Goal: Information Seeking & Learning: Learn about a topic

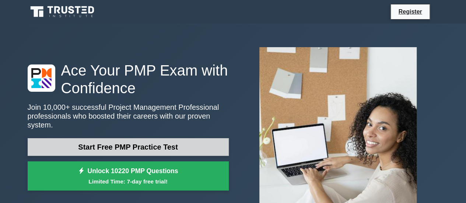
click at [152, 140] on link "Start Free PMP Practice Test" at bounding box center [128, 147] width 201 height 18
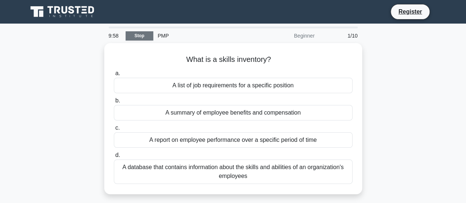
click at [142, 38] on link "Stop" at bounding box center [140, 35] width 28 height 9
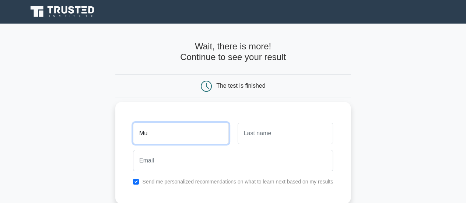
type input "M"
type input "Idrees"
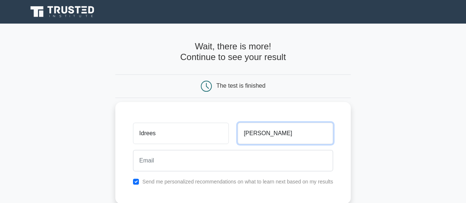
type input "Malik"
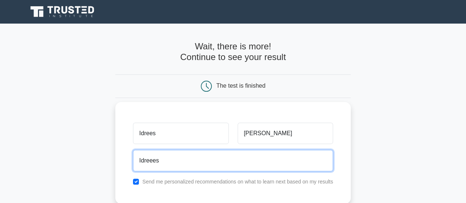
type input "idreees1997@gmail.com"
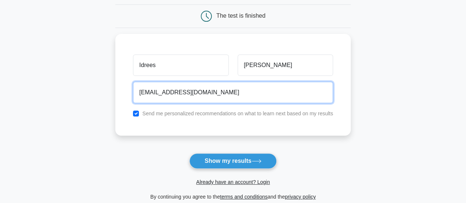
scroll to position [73, 0]
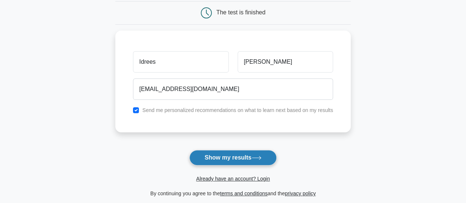
click at [233, 162] on button "Show my results" at bounding box center [232, 157] width 87 height 15
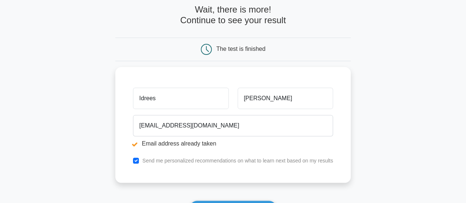
scroll to position [64, 0]
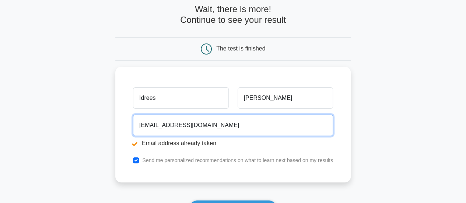
drag, startPoint x: 208, startPoint y: 125, endPoint x: 72, endPoint y: 129, distance: 136.2
click at [72, 129] on main "Email address already taken Wait, there is more! Continue to see your result Th…" at bounding box center [233, 112] width 466 height 306
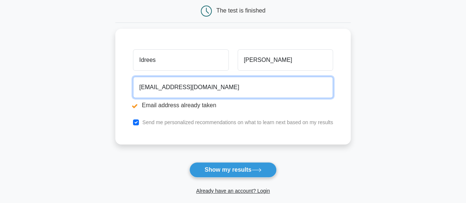
scroll to position [102, 0]
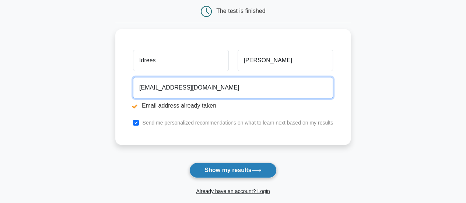
type input "malikidrees342@gmail.com"
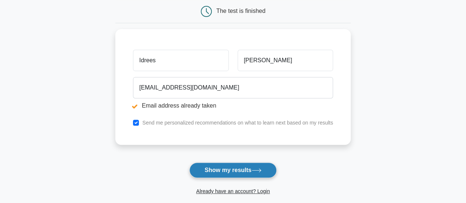
click at [258, 168] on icon at bounding box center [256, 170] width 10 height 4
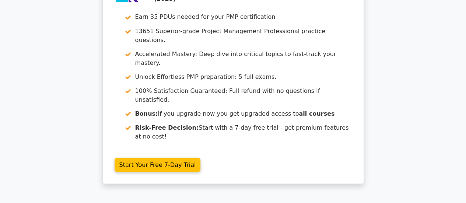
scroll to position [676, 0]
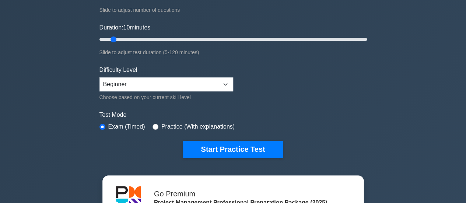
scroll to position [109, 0]
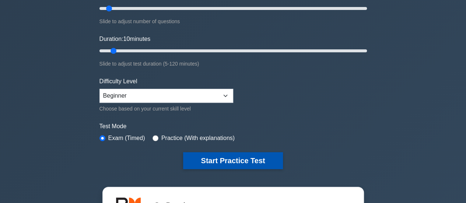
click at [238, 162] on button "Start Practice Test" at bounding box center [232, 160] width 99 height 17
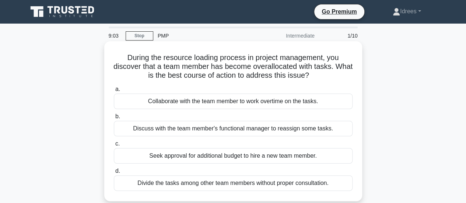
click at [230, 131] on div "Discuss with the team member's functional manager to reassign some tasks." at bounding box center [233, 128] width 238 height 15
click at [114, 119] on input "b. Discuss with the team member's functional manager to reassign some tasks." at bounding box center [114, 116] width 0 height 5
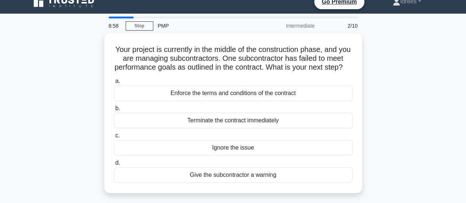
scroll to position [7, 0]
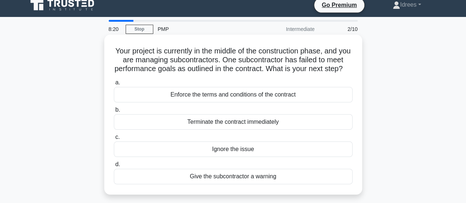
click at [215, 102] on div "Enforce the terms and conditions of the contract" at bounding box center [233, 94] width 238 height 15
click at [114, 85] on input "a. Enforce the terms and conditions of the contract" at bounding box center [114, 82] width 0 height 5
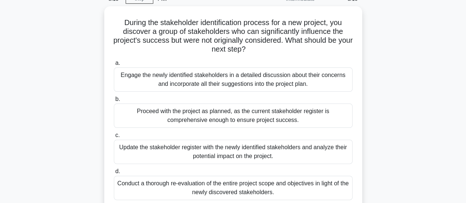
scroll to position [38, 0]
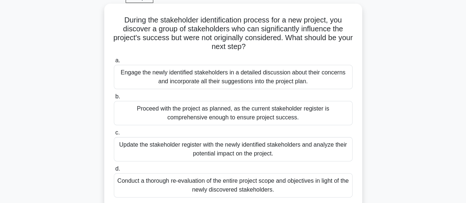
click at [255, 149] on div "Update the stakeholder register with the newly identified stakeholders and anal…" at bounding box center [233, 149] width 238 height 24
click at [114, 135] on input "c. Update the stakeholder register with the newly identified stakeholders and a…" at bounding box center [114, 132] width 0 height 5
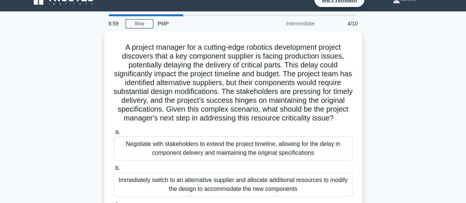
scroll to position [0, 0]
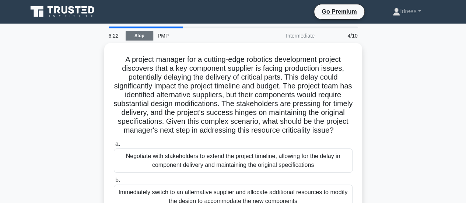
click at [141, 36] on link "Stop" at bounding box center [140, 35] width 28 height 9
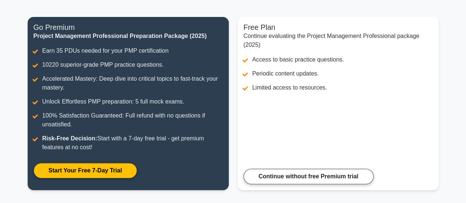
scroll to position [82, 0]
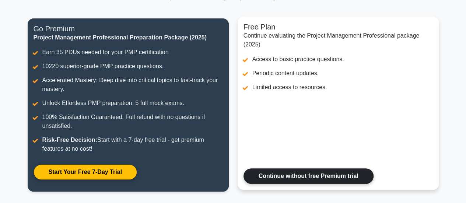
click at [313, 176] on link "Continue without free Premium trial" at bounding box center [308, 175] width 130 height 15
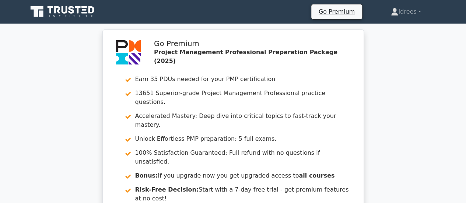
drag, startPoint x: 464, startPoint y: 44, endPoint x: 421, endPoint y: 34, distance: 43.4
click at [421, 34] on div "Go Premium Project Management Professional Preparation Package (2025) Earn 35 P…" at bounding box center [233, 141] width 466 height 225
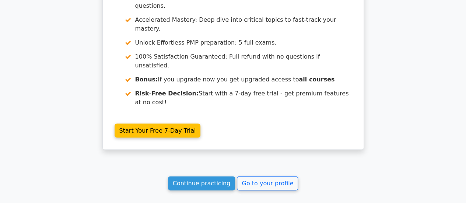
scroll to position [710, 0]
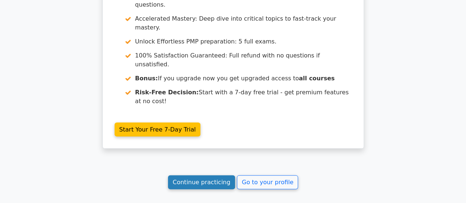
click at [211, 175] on link "Continue practicing" at bounding box center [201, 182] width 67 height 14
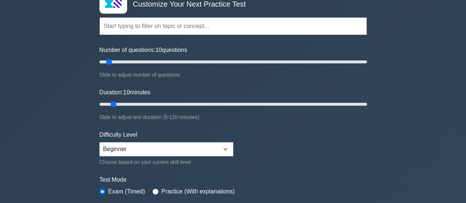
scroll to position [89, 0]
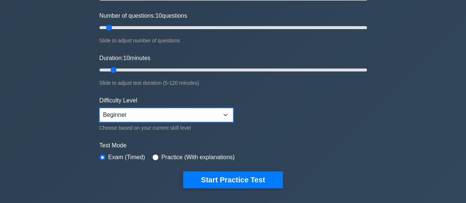
click at [210, 117] on select "Beginner Intermediate Expert" at bounding box center [166, 115] width 134 height 14
select select "intermediate"
click at [99, 108] on select "Beginner Intermediate Expert" at bounding box center [166, 115] width 134 height 14
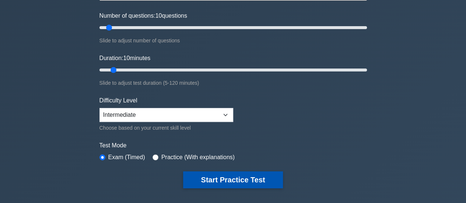
click at [215, 185] on button "Start Practice Test" at bounding box center [232, 179] width 99 height 17
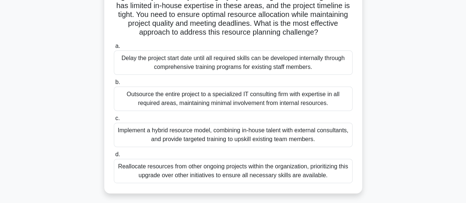
scroll to position [82, 0]
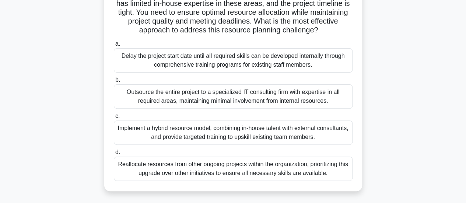
drag, startPoint x: 468, startPoint y: 100, endPoint x: 412, endPoint y: 170, distance: 89.6
click at [412, 170] on div "As a project manager for a global IT infrastructure upgrade, you're in the reso…" at bounding box center [233, 80] width 420 height 239
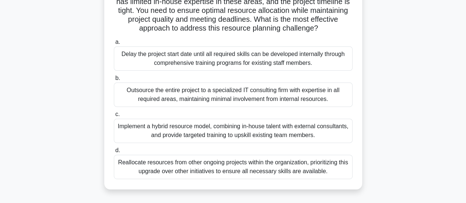
click at [302, 105] on div "Outsource the entire project to a specialized IT consulting firm with expertise…" at bounding box center [233, 94] width 238 height 24
click at [114, 81] on input "b. Outsource the entire project to a specialized IT consulting firm with expert…" at bounding box center [114, 78] width 0 height 5
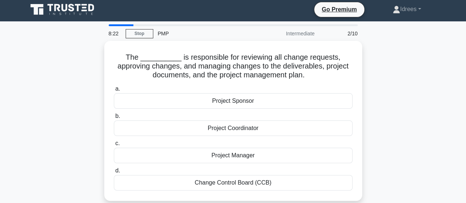
scroll to position [0, 0]
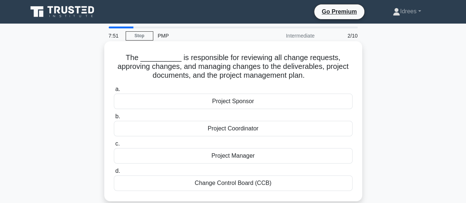
drag, startPoint x: 308, startPoint y: 191, endPoint x: 310, endPoint y: 187, distance: 4.6
click at [310, 187] on div "a. Project Sponsor b. Project Coordinator c. d." at bounding box center [232, 137] width 247 height 109
click at [310, 187] on div "Change Control Board (CCB)" at bounding box center [233, 182] width 238 height 15
click at [114, 173] on input "d. Change Control Board (CCB)" at bounding box center [114, 171] width 0 height 5
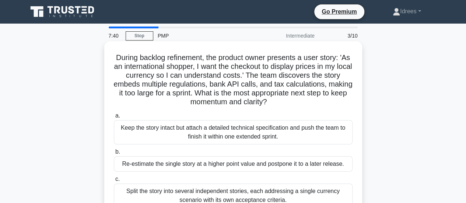
click at [186, 60] on h5 "During backlog refinement, the product owner presents a user story: 'As an inte…" at bounding box center [233, 80] width 240 height 54
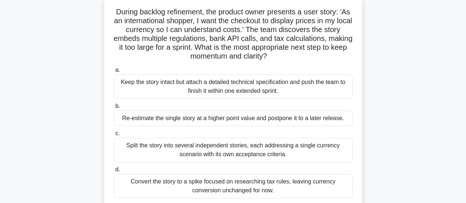
scroll to position [48, 0]
drag, startPoint x: 468, startPoint y: 32, endPoint x: 387, endPoint y: 10, distance: 84.0
click at [387, 10] on div "During backlog refinement, the product owner presents a user story: 'As an inte…" at bounding box center [233, 106] width 420 height 222
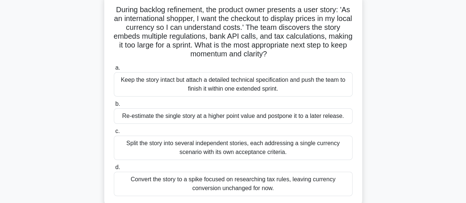
click at [185, 153] on div "Split the story into several independent stories, each addressing a single curr…" at bounding box center [233, 147] width 238 height 24
click at [114, 134] on input "c. Split the story into several independent stories, each addressing a single c…" at bounding box center [114, 131] width 0 height 5
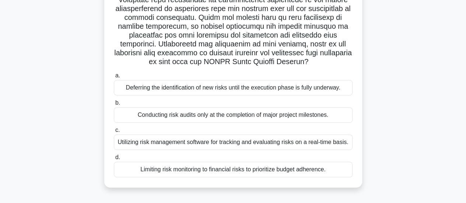
scroll to position [142, 0]
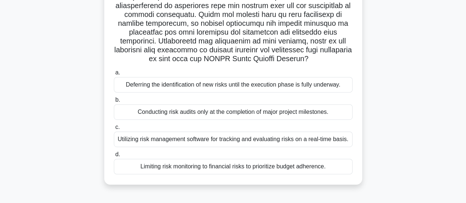
drag, startPoint x: 468, startPoint y: 140, endPoint x: 397, endPoint y: 177, distance: 80.5
click at [397, 177] on div ".spinner_0XTQ{transform-origin:center;animation:spinner_y6GP .75s linear infini…" at bounding box center [233, 47] width 420 height 292
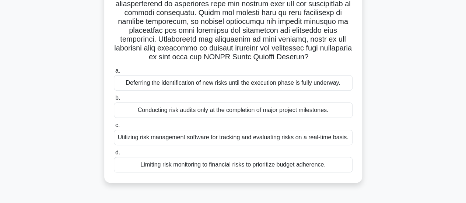
click at [129, 101] on label "b. Conducting risk audits only at the completion of major project milestones." at bounding box center [233, 105] width 238 height 24
click at [114, 100] on input "b. Conducting risk audits only at the completion of major project milestones." at bounding box center [114, 98] width 0 height 5
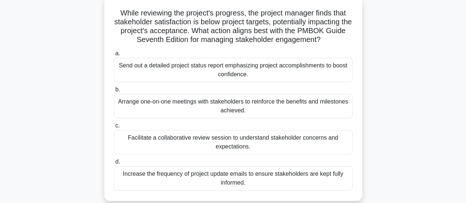
scroll to position [44, 0]
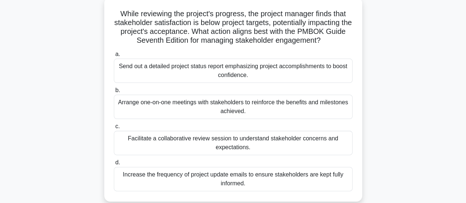
click at [265, 174] on div "Increase the frequency of project update emails to ensure stakeholders are kept…" at bounding box center [233, 179] width 238 height 24
click at [114, 165] on input "d. Increase the frequency of project update emails to ensure stakeholders are k…" at bounding box center [114, 162] width 0 height 5
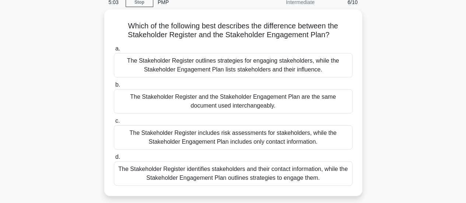
scroll to position [32, 0]
click at [303, 172] on div "The Stakeholder Register identifies stakeholders and their contact information,…" at bounding box center [233, 173] width 238 height 24
click at [114, 159] on input "d. The Stakeholder Register identifies stakeholders and their contact informati…" at bounding box center [114, 156] width 0 height 5
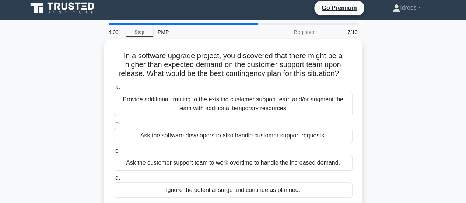
scroll to position [0, 0]
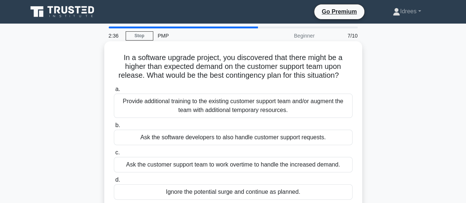
drag, startPoint x: 289, startPoint y: 106, endPoint x: 166, endPoint y: 116, distance: 123.7
click at [166, 116] on div "Provide additional training to the existing customer support team and/or augmen…" at bounding box center [233, 105] width 238 height 24
click at [114, 92] on input "a. Provide additional training to the existing customer support team and/or aug…" at bounding box center [114, 89] width 0 height 5
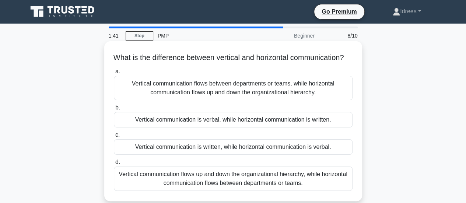
click at [321, 190] on div "Vertical communication flows up and down the organizational hierarchy, while ho…" at bounding box center [233, 178] width 238 height 24
click at [114, 165] on input "d. Vertical communication flows up and down the organizational hierarchy, while…" at bounding box center [114, 162] width 0 height 5
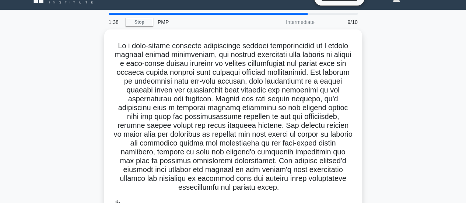
scroll to position [16, 0]
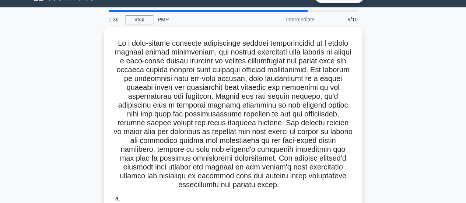
drag, startPoint x: 469, startPoint y: 95, endPoint x: 427, endPoint y: 36, distance: 72.1
click at [427, 36] on div ".spinner_0XTQ{transform-origin:center;animation:spinner_y6GP .75s linear infini…" at bounding box center [233, 191] width 420 height 328
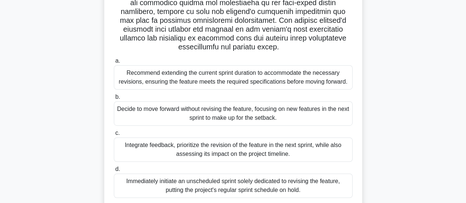
scroll to position [159, 0]
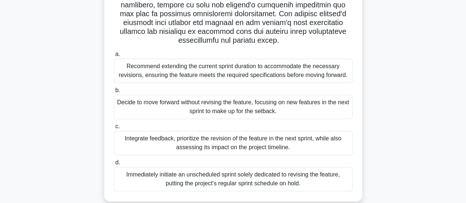
click at [257, 142] on div "Integrate feedback, prioritize the revision of the feature in the next sprint, …" at bounding box center [233, 143] width 238 height 24
click at [114, 129] on input "c. Integrate feedback, prioritize the revision of the feature in the next sprin…" at bounding box center [114, 126] width 0 height 5
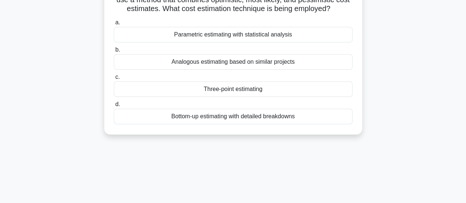
scroll to position [0, 0]
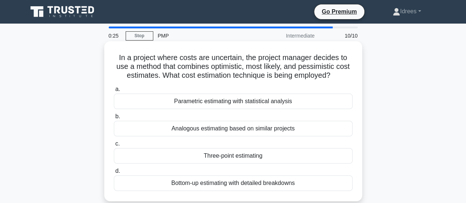
click at [310, 158] on div "Three-point estimating" at bounding box center [233, 155] width 238 height 15
click at [114, 146] on input "c. Three-point estimating" at bounding box center [114, 143] width 0 height 5
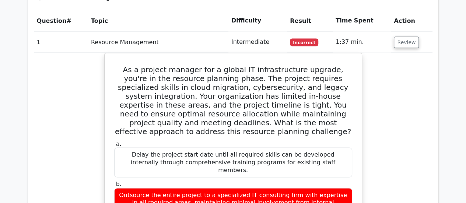
scroll to position [660, 0]
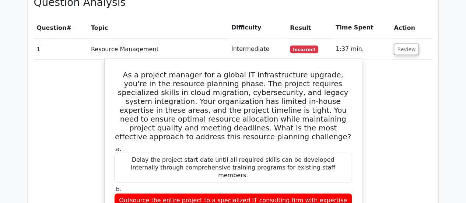
drag, startPoint x: 116, startPoint y: 38, endPoint x: 335, endPoint y: 187, distance: 264.2
copy div "As a project manager for a global IT infrastructure upgrade, you're in the reso…"
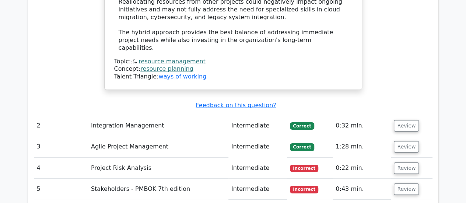
scroll to position [1144, 0]
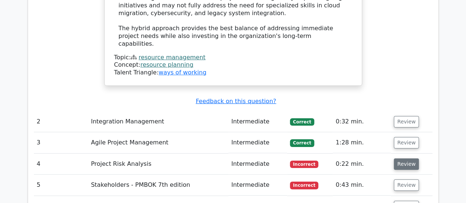
click at [399, 158] on button "Review" at bounding box center [405, 163] width 25 height 11
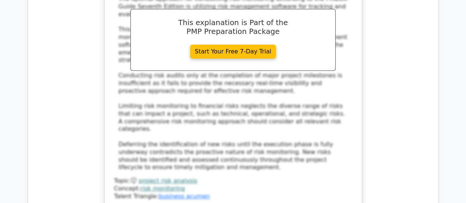
scroll to position [1653, 0]
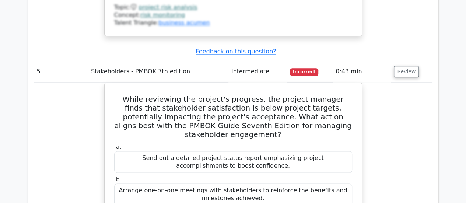
scroll to position [1820, 0]
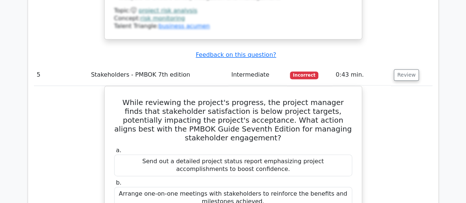
drag, startPoint x: 467, startPoint y: 139, endPoint x: 456, endPoint y: 155, distance: 19.6
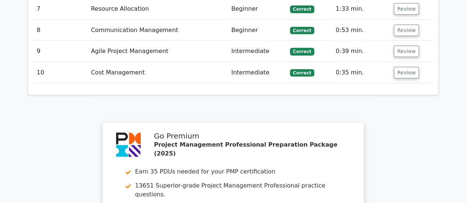
scroll to position [2335, 0]
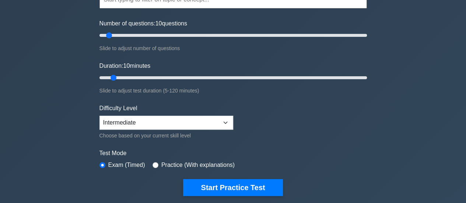
scroll to position [90, 0]
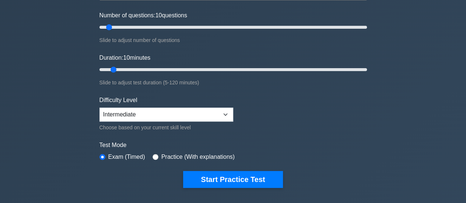
click at [255, 106] on form "Topics Scope Management Time Management Cost Management Quality Management Risk…" at bounding box center [232, 73] width 267 height 227
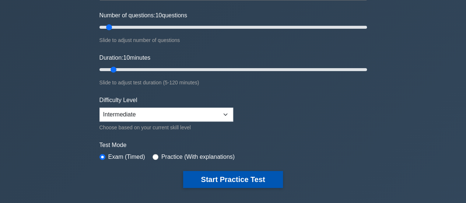
click at [249, 174] on button "Start Practice Test" at bounding box center [232, 179] width 99 height 17
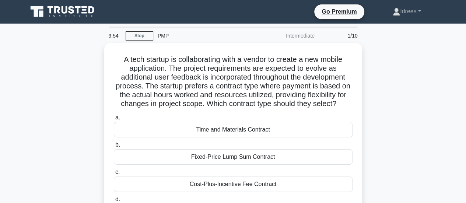
drag, startPoint x: 467, startPoint y: 43, endPoint x: 446, endPoint y: 28, distance: 26.3
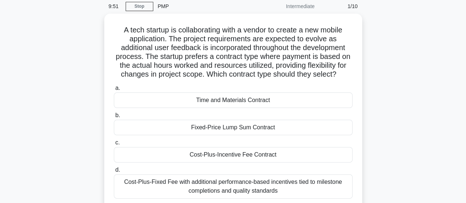
scroll to position [32, 0]
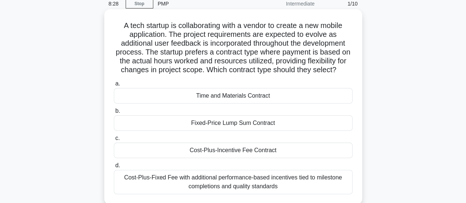
click at [288, 95] on div "Time and Materials Contract" at bounding box center [233, 95] width 238 height 15
click at [114, 86] on input "a. Time and Materials Contract" at bounding box center [114, 83] width 0 height 5
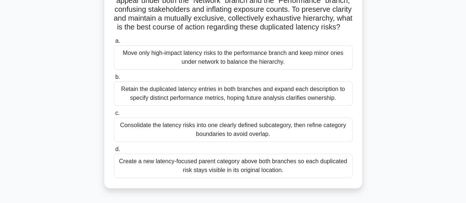
scroll to position [75, 0]
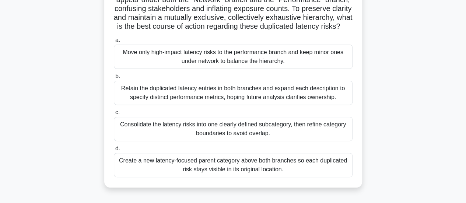
click at [324, 141] on div "Consolidate the latency risks into one clearly defined subcategory, then refine…" at bounding box center [233, 129] width 238 height 24
click at [114, 115] on input "c. Consolidate the latency risks into one clearly defined subcategory, then ref…" at bounding box center [114, 112] width 0 height 5
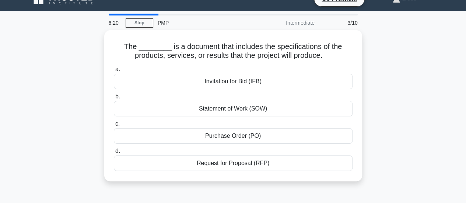
scroll to position [0, 0]
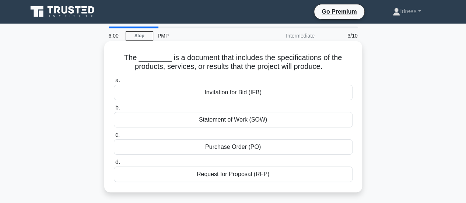
click at [310, 121] on div "Statement of Work (SOW)" at bounding box center [233, 119] width 238 height 15
click at [114, 110] on input "b. Statement of Work (SOW)" at bounding box center [114, 107] width 0 height 5
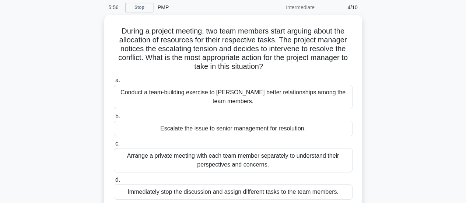
scroll to position [29, 0]
click at [386, 146] on div "During a project meeting, two team members start arguing about the allocation o…" at bounding box center [233, 116] width 420 height 204
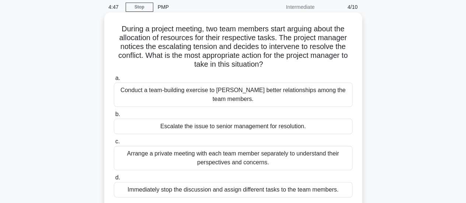
click at [320, 160] on div "Arrange a private meeting with each team member separately to understand their …" at bounding box center [233, 158] width 238 height 24
click at [114, 144] on input "c. Arrange a private meeting with each team member separately to understand the…" at bounding box center [114, 141] width 0 height 5
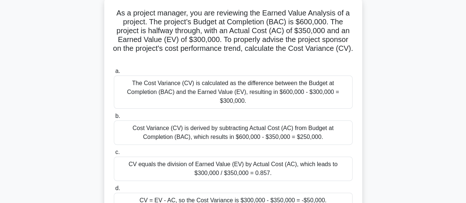
scroll to position [44, 0]
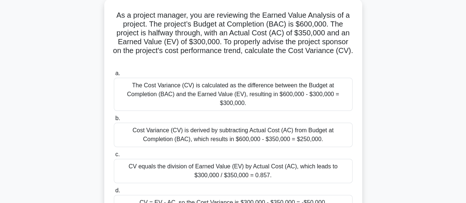
click at [404, 90] on div "As a project manager, you are reviewing the Earned Value Analysis of a project.…" at bounding box center [233, 114] width 420 height 230
click at [381, 165] on div "As a project manager, you are reviewing the Earned Value Analysis of a project.…" at bounding box center [233, 114] width 420 height 230
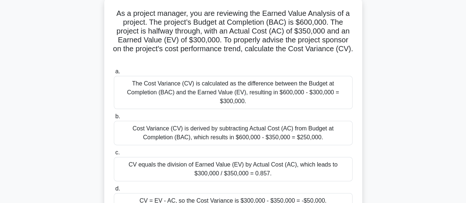
click at [338, 193] on div "CV = EV - AC, so the Cost Variance is $300,000 - $350,000 = -$50,000." at bounding box center [233, 200] width 238 height 15
click at [114, 190] on input "d. CV = EV - AC, so the Cost Variance is $300,000 - $350,000 = -$50,000." at bounding box center [114, 188] width 0 height 5
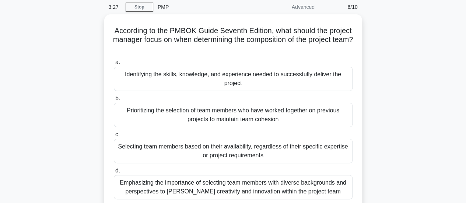
scroll to position [29, 0]
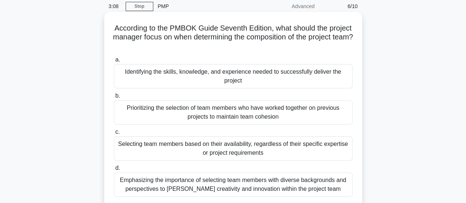
click at [344, 79] on div "Identifying the skills, knowledge, and experience needed to successfully delive…" at bounding box center [233, 76] width 238 height 24
click at [114, 62] on input "a. Identifying the skills, knowledge, and experience needed to successfully del…" at bounding box center [114, 59] width 0 height 5
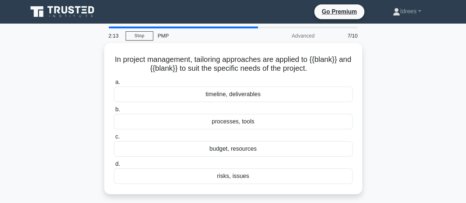
scroll to position [22, 0]
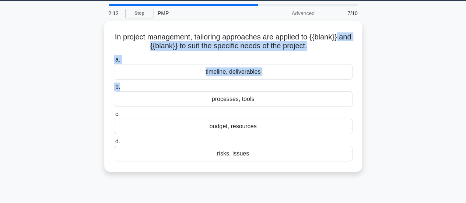
drag, startPoint x: 377, startPoint y: 104, endPoint x: 386, endPoint y: 28, distance: 76.7
click at [386, 28] on div "In project management, tailoring approaches are applied to {{blank}} and {{blan…" at bounding box center [233, 101] width 420 height 160
drag, startPoint x: 386, startPoint y: 28, endPoint x: 402, endPoint y: 72, distance: 46.7
click at [402, 72] on div "In project management, tailoring approaches are applied to {{blank}} and {{blan…" at bounding box center [233, 101] width 420 height 160
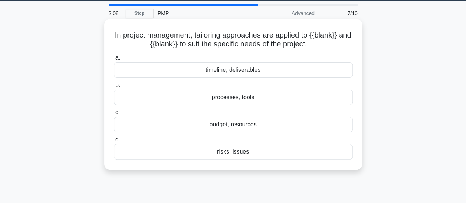
click at [289, 102] on div "processes, tools" at bounding box center [233, 96] width 238 height 15
click at [114, 88] on input "b. processes, tools" at bounding box center [114, 85] width 0 height 5
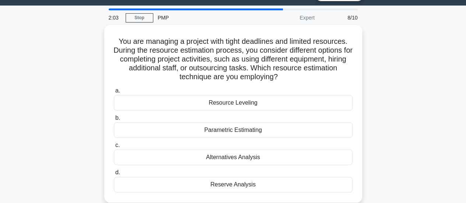
scroll to position [26, 0]
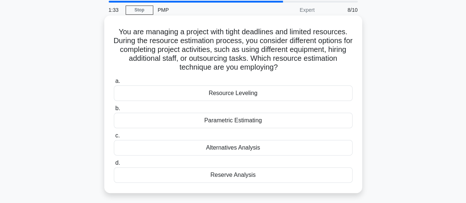
click at [295, 148] on div "Alternatives Analysis" at bounding box center [233, 147] width 238 height 15
click at [114, 138] on input "c. Alternatives Analysis" at bounding box center [114, 135] width 0 height 5
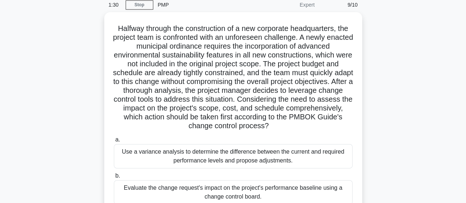
scroll to position [31, 0]
drag, startPoint x: 471, startPoint y: 103, endPoint x: 427, endPoint y: 18, distance: 95.5
click at [427, 18] on div "Halfway through the construction of a new corporate headquarters, the project t…" at bounding box center [233, 154] width 420 height 283
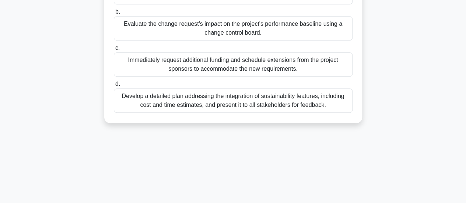
scroll to position [0, 0]
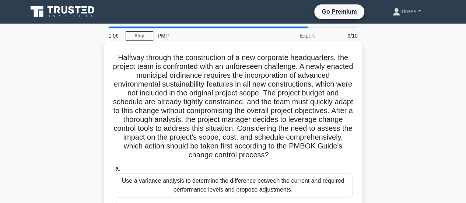
drag, startPoint x: 471, startPoint y: 50, endPoint x: 313, endPoint y: 48, distance: 157.9
click at [314, 48] on div "Halfway through the construction of a new corporate headquarters, the project t…" at bounding box center [233, 178] width 252 height 269
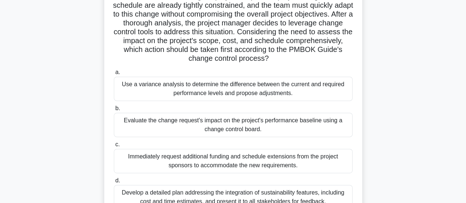
scroll to position [109, 0]
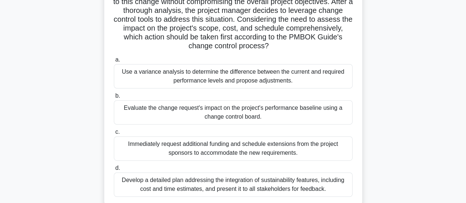
click at [282, 120] on div "Evaluate the change request's impact on the project's performance baseline usin…" at bounding box center [233, 112] width 238 height 24
click at [114, 98] on input "b. Evaluate the change request's impact on the project's performance baseline u…" at bounding box center [114, 95] width 0 height 5
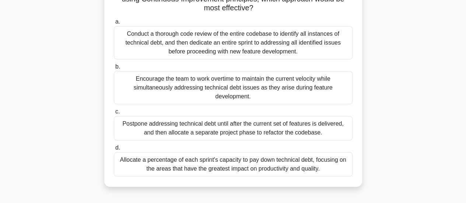
scroll to position [99, 0]
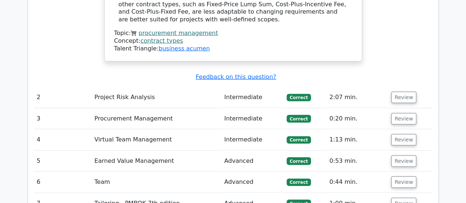
scroll to position [957, 0]
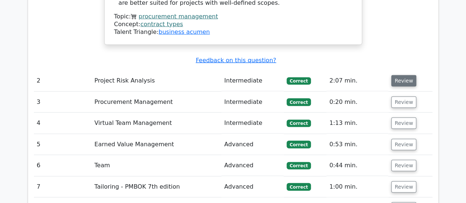
click at [411, 75] on button "Review" at bounding box center [403, 80] width 25 height 11
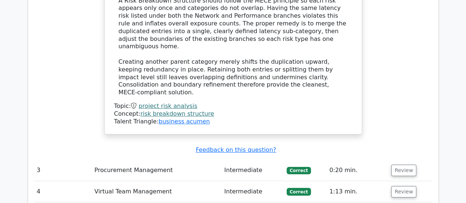
scroll to position [1296, 0]
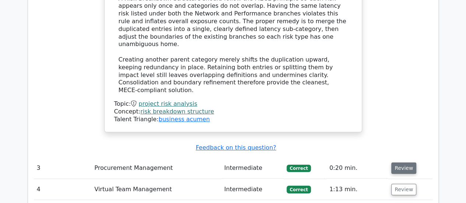
click at [407, 162] on button "Review" at bounding box center [403, 167] width 25 height 11
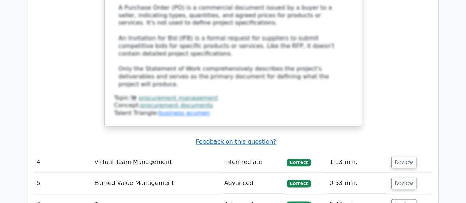
scroll to position [1737, 0]
click at [406, 151] on td "Review" at bounding box center [410, 161] width 44 height 21
click at [406, 156] on button "Review" at bounding box center [403, 161] width 25 height 11
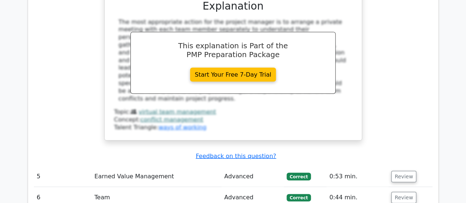
scroll to position [2105, 0]
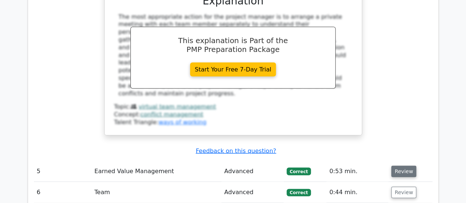
click at [410, 166] on button "Review" at bounding box center [403, 171] width 25 height 11
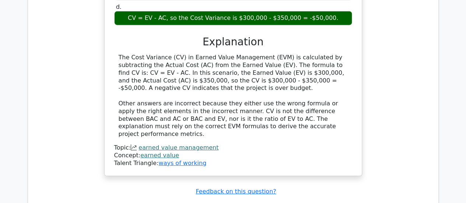
scroll to position [2473, 0]
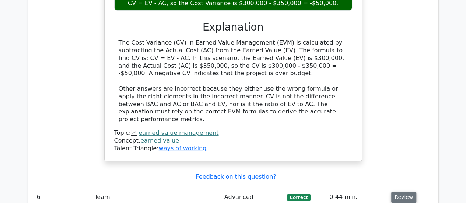
click at [396, 191] on button "Review" at bounding box center [403, 196] width 25 height 11
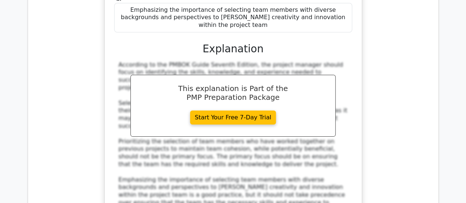
scroll to position [2841, 0]
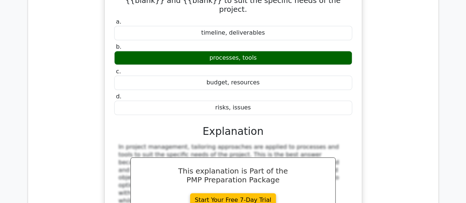
scroll to position [3150, 0]
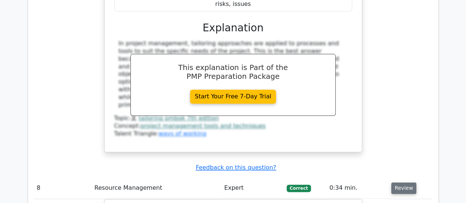
scroll to position [3268, 0]
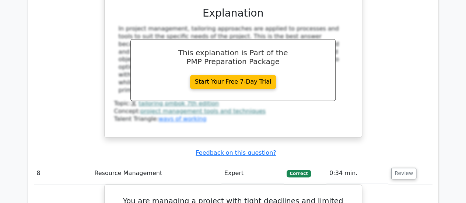
drag, startPoint x: 183, startPoint y: 64, endPoint x: 390, endPoint y: 104, distance: 210.2
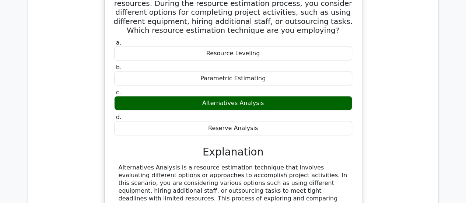
scroll to position [3489, 0]
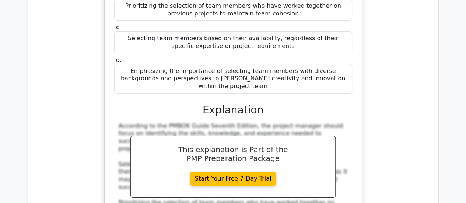
scroll to position [2768, 0]
drag, startPoint x: 467, startPoint y: 160, endPoint x: 453, endPoint y: 188, distance: 31.1
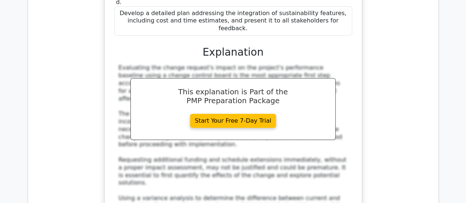
scroll to position [4286, 0]
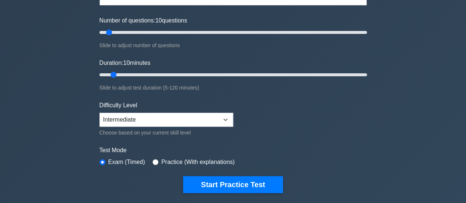
scroll to position [68, 0]
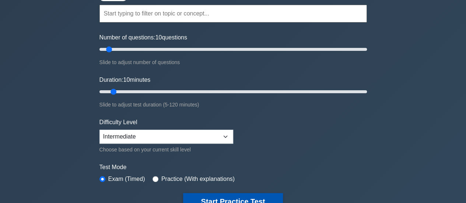
click at [252, 198] on button "Start Practice Test" at bounding box center [232, 201] width 99 height 17
click at [223, 195] on button "Start Practice Test" at bounding box center [232, 201] width 99 height 17
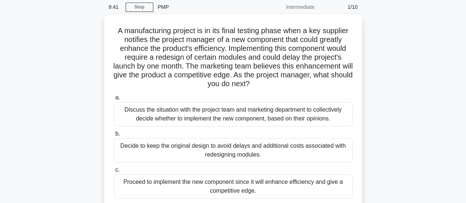
scroll to position [29, 0]
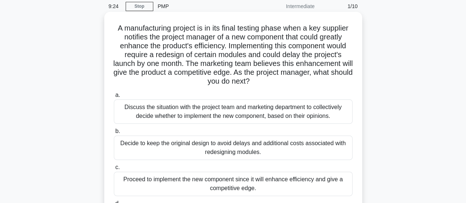
click at [256, 195] on div "Proceed to implement the new component since it will enhance efficiency and giv…" at bounding box center [233, 184] width 238 height 24
click at [114, 170] on input "c. Proceed to implement the new component since it will enhance efficiency and …" at bounding box center [114, 167] width 0 height 5
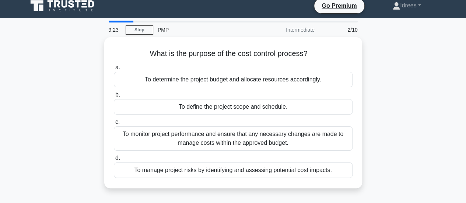
scroll to position [0, 0]
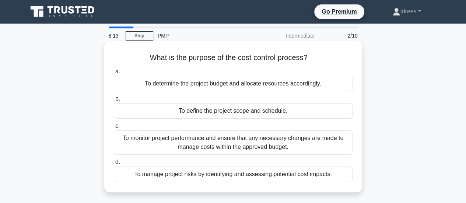
drag, startPoint x: 346, startPoint y: 0, endPoint x: 249, endPoint y: 83, distance: 127.4
click at [249, 83] on div "To determine the project budget and allocate resources accordingly." at bounding box center [233, 83] width 238 height 15
click at [114, 74] on input "a. To determine the project budget and allocate resources accordingly." at bounding box center [114, 71] width 0 height 5
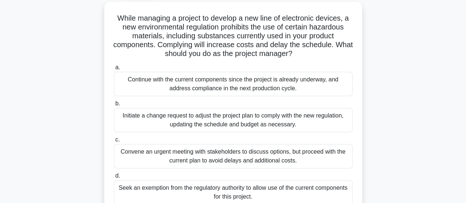
scroll to position [56, 0]
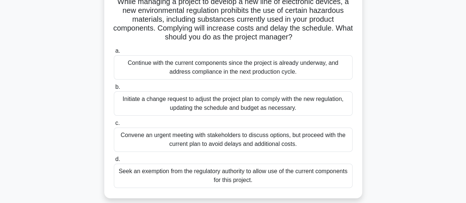
click at [320, 103] on div "Initiate a change request to adjust the project plan to comply with the new reg…" at bounding box center [233, 103] width 238 height 24
click at [114, 89] on input "b. Initiate a change request to adjust the project plan to comply with the new …" at bounding box center [114, 87] width 0 height 5
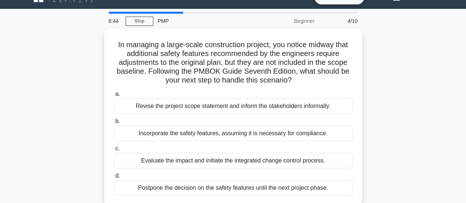
scroll to position [29, 0]
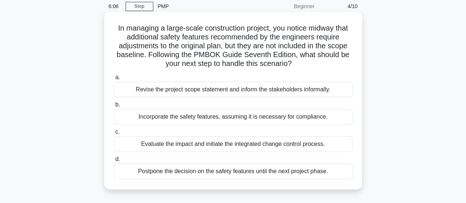
drag, startPoint x: 110, startPoint y: 133, endPoint x: 163, endPoint y: 144, distance: 53.4
click at [163, 144] on div "Evaluate the impact and initiate the integrated change control process." at bounding box center [233, 143] width 238 height 15
click at [114, 134] on input "c. Evaluate the impact and initiate the integrated change control process." at bounding box center [114, 132] width 0 height 5
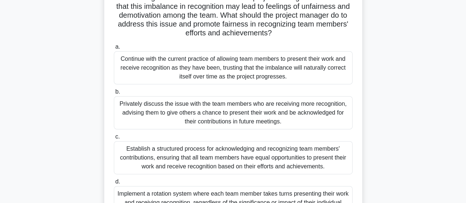
scroll to position [103, 0]
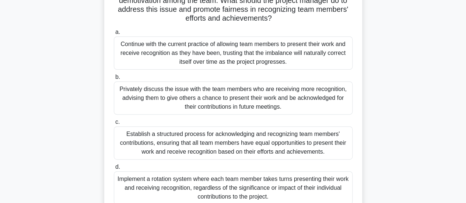
click at [163, 144] on div "Establish a structured process for acknowledging and recognizing team members' …" at bounding box center [233, 142] width 238 height 33
click at [114, 124] on input "c. Establish a structured process for acknowledging and recognizing team member…" at bounding box center [114, 122] width 0 height 5
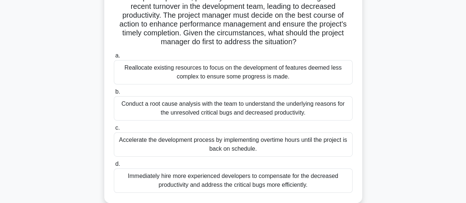
scroll to position [147, 0]
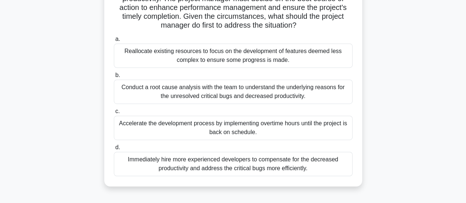
click at [199, 91] on div "Conduct a root cause analysis with the team to understand the underlying reason…" at bounding box center [233, 91] width 238 height 24
click at [114, 78] on input "b. Conduct a root cause analysis with the team to understand the underlying rea…" at bounding box center [114, 75] width 0 height 5
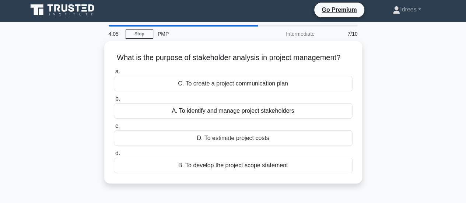
scroll to position [0, 0]
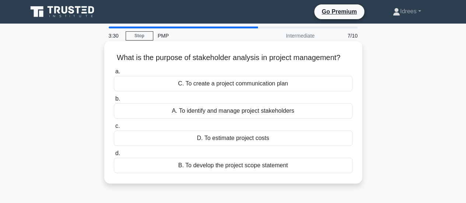
click at [247, 112] on div "A. To identify and manage project stakeholders" at bounding box center [233, 110] width 238 height 15
click at [114, 101] on input "b. A. To identify and manage project stakeholders" at bounding box center [114, 98] width 0 height 5
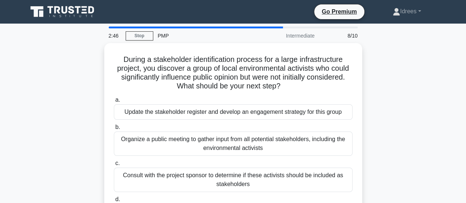
click at [247, 112] on div "Update the stakeholder register and develop an engagement strategy for this gro…" at bounding box center [233, 111] width 238 height 15
click at [114, 102] on input "a. Update the stakeholder register and develop an engagement strategy for this …" at bounding box center [114, 100] width 0 height 5
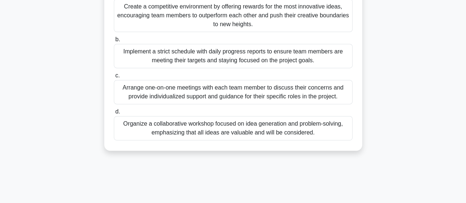
scroll to position [132, 0]
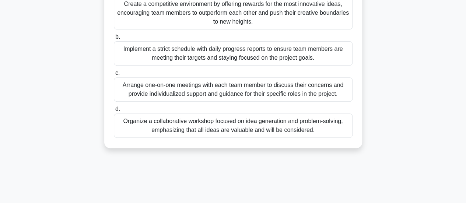
click at [265, 128] on div "Organize a collaborative workshop focused on idea generation and problem-solvin…" at bounding box center [233, 125] width 238 height 24
click at [114, 112] on input "d. Organize a collaborative workshop focused on idea generation and problem-sol…" at bounding box center [114, 109] width 0 height 5
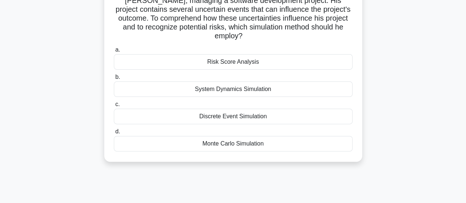
scroll to position [74, 0]
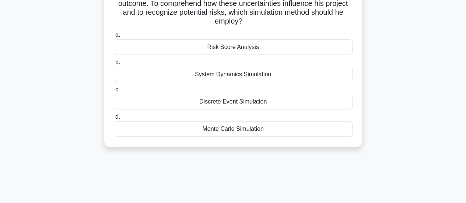
click at [265, 128] on div "Monte Carlo Simulation" at bounding box center [233, 128] width 238 height 15
click at [114, 119] on input "d. Monte Carlo Simulation" at bounding box center [114, 116] width 0 height 5
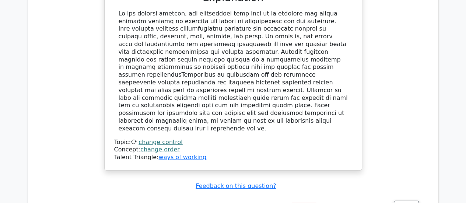
scroll to position [986, 0]
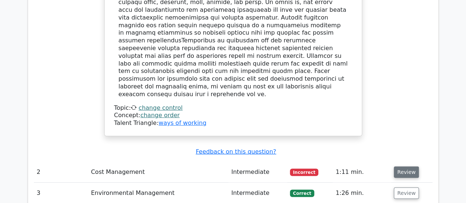
click at [400, 166] on button "Review" at bounding box center [405, 171] width 25 height 11
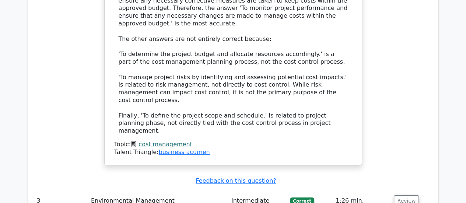
scroll to position [1354, 0]
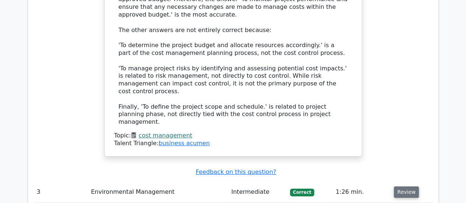
click at [397, 186] on button "Review" at bounding box center [405, 191] width 25 height 11
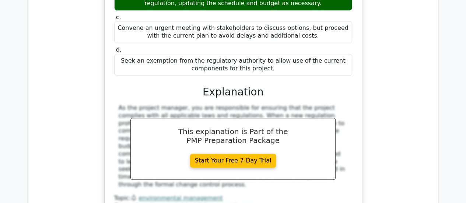
scroll to position [1708, 0]
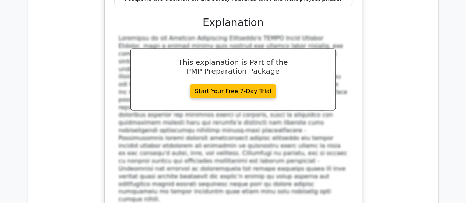
scroll to position [2120, 0]
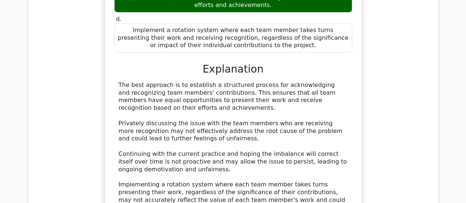
scroll to position [2620, 0]
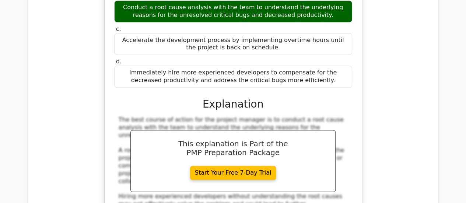
scroll to position [3121, 0]
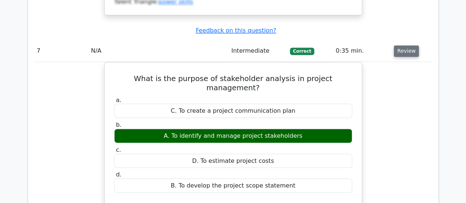
scroll to position [3415, 0]
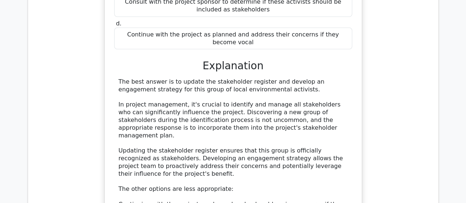
scroll to position [3931, 0]
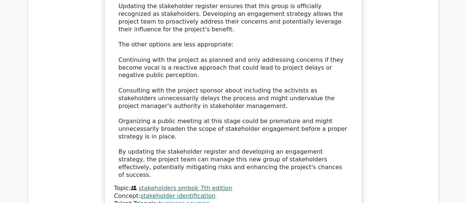
scroll to position [4078, 0]
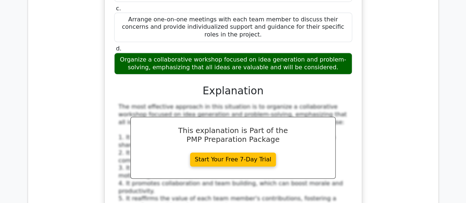
scroll to position [4490, 0]
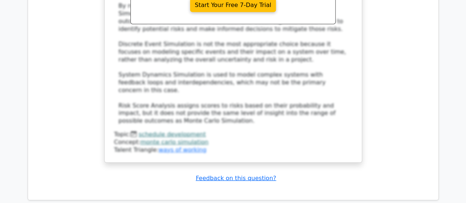
scroll to position [5167, 0]
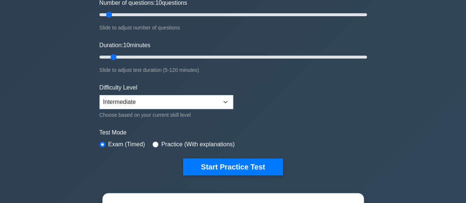
scroll to position [103, 0]
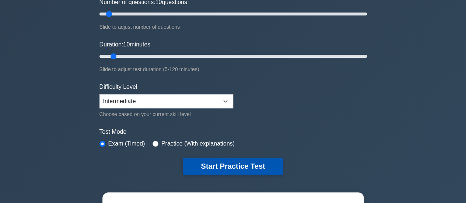
click at [264, 159] on button "Start Practice Test" at bounding box center [232, 166] width 99 height 17
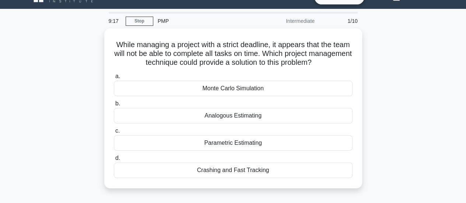
scroll to position [29, 0]
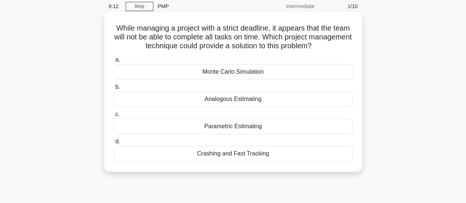
click at [265, 157] on div "Crashing and Fast Tracking" at bounding box center [233, 153] width 238 height 15
click at [114, 144] on input "d. Crashing and Fast Tracking" at bounding box center [114, 141] width 0 height 5
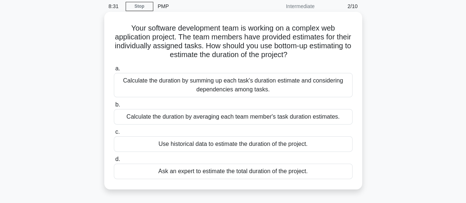
click at [280, 86] on div "Calculate the duration by summing up each task's duration estimate and consider…" at bounding box center [233, 85] width 238 height 24
click at [114, 71] on input "a. Calculate the duration by summing up each task's duration estimate and consi…" at bounding box center [114, 68] width 0 height 5
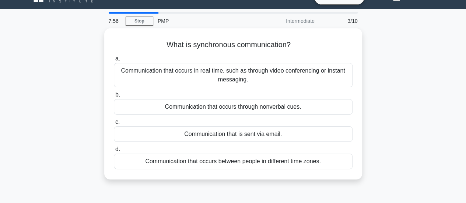
scroll to position [0, 0]
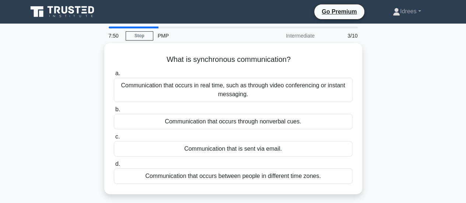
click at [280, 86] on div "Communication that occurs in real time, such as through video conferencing or i…" at bounding box center [233, 90] width 238 height 24
click at [114, 76] on input "a. Communication that occurs in real time, such as through video conferencing o…" at bounding box center [114, 73] width 0 height 5
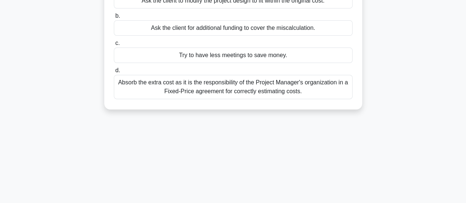
scroll to position [103, 0]
click at [280, 86] on div "Absorb the extra cost as it is the responsibility of the Project Manager's orga…" at bounding box center [233, 86] width 238 height 24
click at [114, 72] on input "d. Absorb the extra cost as it is the responsibility of the Project Manager's o…" at bounding box center [114, 69] width 0 height 5
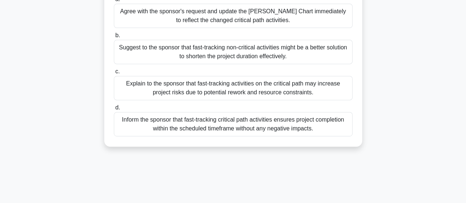
scroll to position [119, 0]
click at [280, 86] on div "Explain to the sponsor that fast-tracking activities on the critical path may i…" at bounding box center [233, 87] width 238 height 24
click at [114, 74] on input "c. Explain to the sponsor that fast-tracking activities on the critical path ma…" at bounding box center [114, 71] width 0 height 5
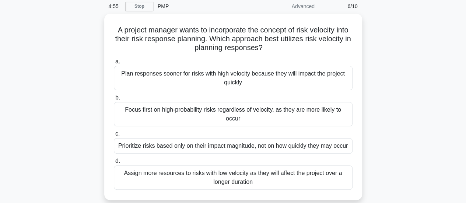
scroll to position [44, 0]
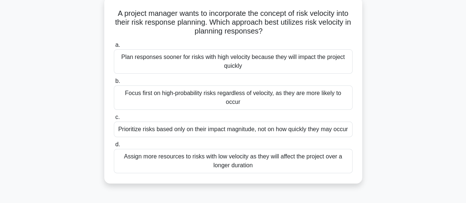
click at [299, 66] on div "Plan responses sooner for risks with high velocity because they will impact the…" at bounding box center [233, 61] width 238 height 24
click at [114, 47] on input "a. Plan responses sooner for risks with high velocity because they will impact …" at bounding box center [114, 45] width 0 height 5
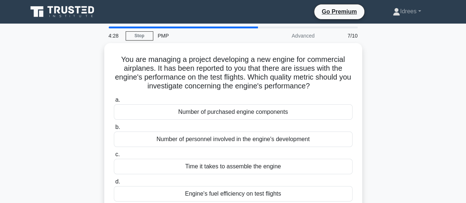
scroll to position [15, 0]
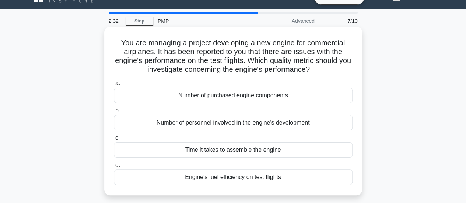
click at [329, 178] on div "Engine's fuel efficiency on test flights" at bounding box center [233, 176] width 238 height 15
click at [114, 167] on input "d. Engine's fuel efficiency on test flights" at bounding box center [114, 165] width 0 height 5
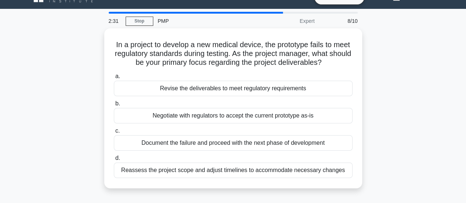
scroll to position [0, 0]
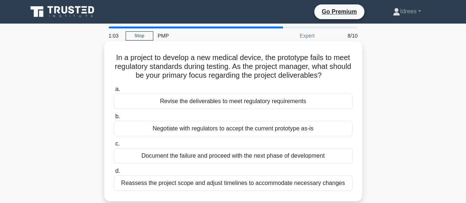
click at [318, 162] on div "Document the failure and proceed with the next phase of development" at bounding box center [233, 155] width 238 height 15
click at [114, 146] on input "c. Document the failure and proceed with the next phase of development" at bounding box center [114, 143] width 0 height 5
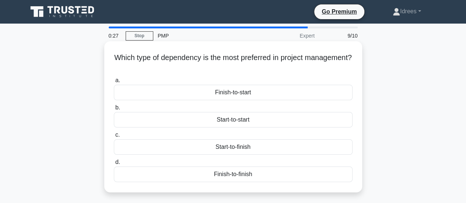
click at [264, 97] on div "Finish-to-start" at bounding box center [233, 92] width 238 height 15
click at [114, 83] on input "a. Finish-to-start" at bounding box center [114, 80] width 0 height 5
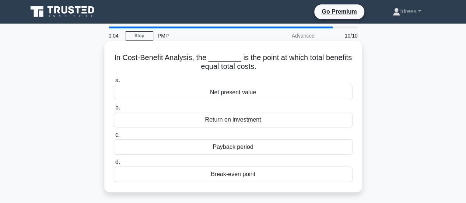
click at [257, 95] on div "Net present value" at bounding box center [233, 92] width 238 height 15
click at [114, 83] on input "a. Net present value" at bounding box center [114, 80] width 0 height 5
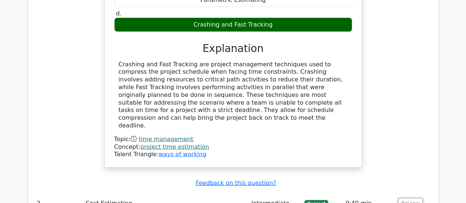
scroll to position [826, 0]
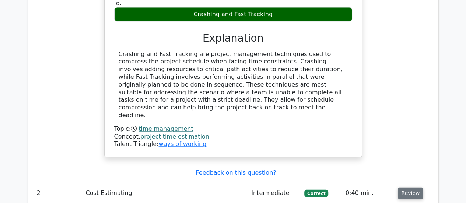
click at [411, 187] on button "Review" at bounding box center [409, 192] width 25 height 11
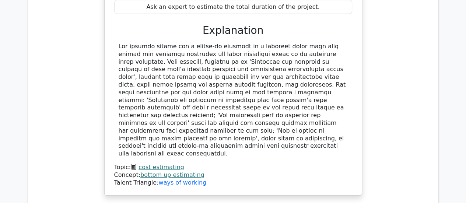
scroll to position [1194, 0]
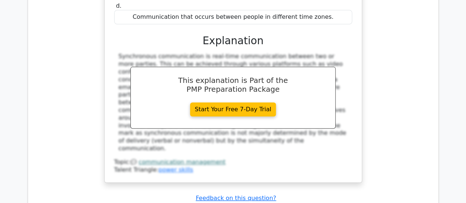
scroll to position [1547, 0]
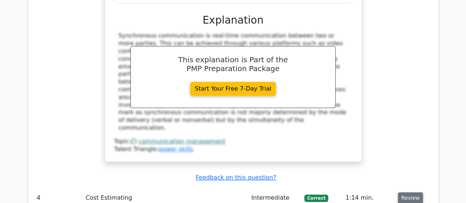
click at [414, 192] on button "Review" at bounding box center [409, 197] width 25 height 11
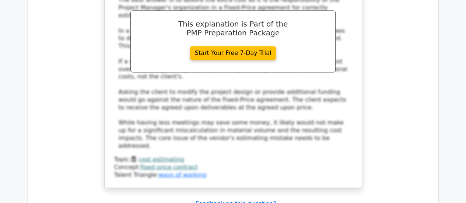
scroll to position [1945, 0]
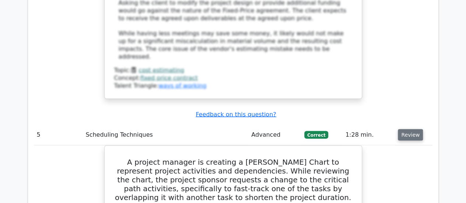
scroll to position [2018, 0]
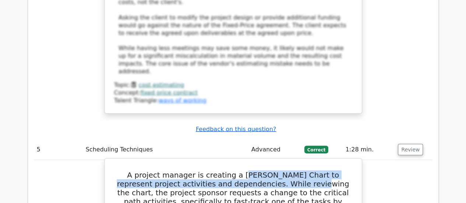
drag, startPoint x: 237, startPoint y: 38, endPoint x: 283, endPoint y: 43, distance: 46.7
click at [283, 170] on h5 "A project manager is creating a [PERSON_NAME] Chart to represent project activi…" at bounding box center [232, 196] width 239 height 53
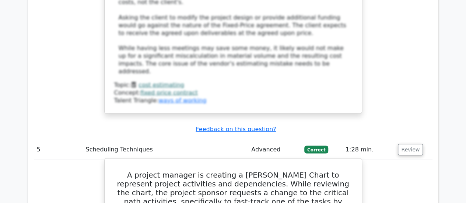
click at [292, 170] on h5 "A project manager is creating a [PERSON_NAME] Chart to represent project activi…" at bounding box center [232, 196] width 239 height 53
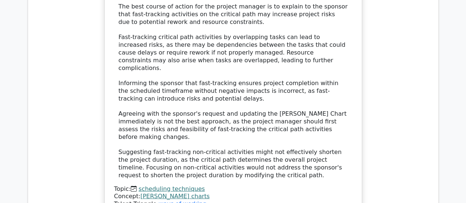
scroll to position [2401, 0]
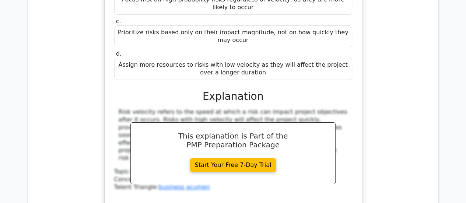
scroll to position [2740, 0]
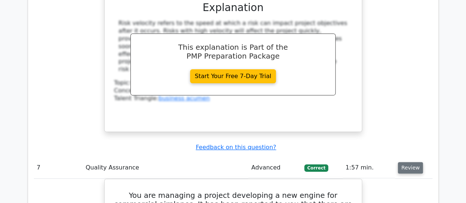
scroll to position [2843, 0]
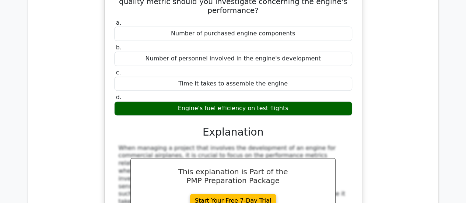
scroll to position [3064, 0]
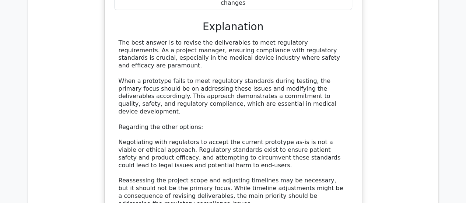
scroll to position [3535, 0]
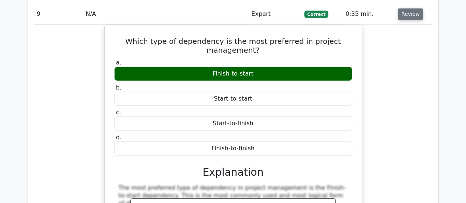
scroll to position [3859, 0]
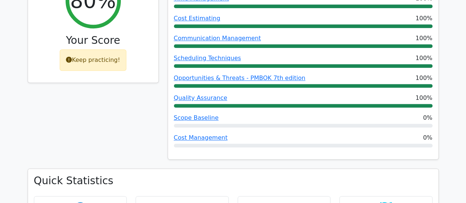
scroll to position [322, 0]
